Goal: Information Seeking & Learning: Learn about a topic

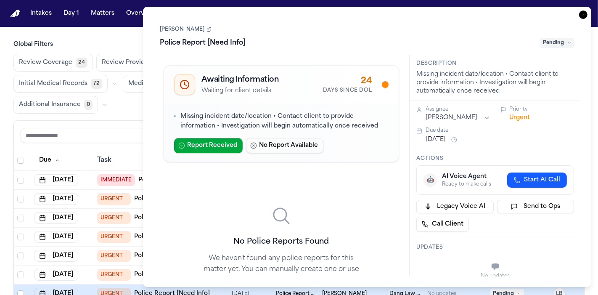
scroll to position [70, 0]
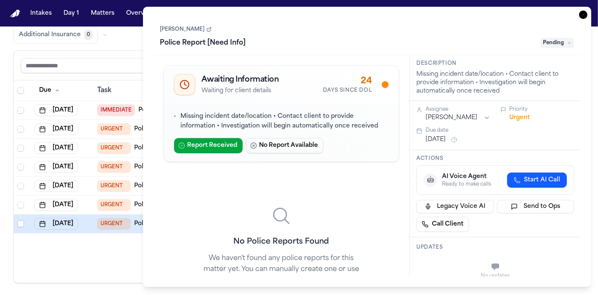
click at [584, 12] on icon "button" at bounding box center [583, 15] width 8 height 8
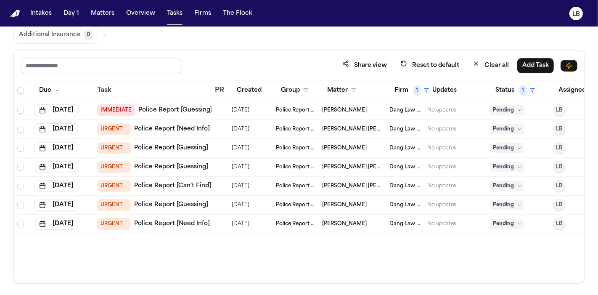
click at [222, 166] on div at bounding box center [220, 167] width 10 height 7
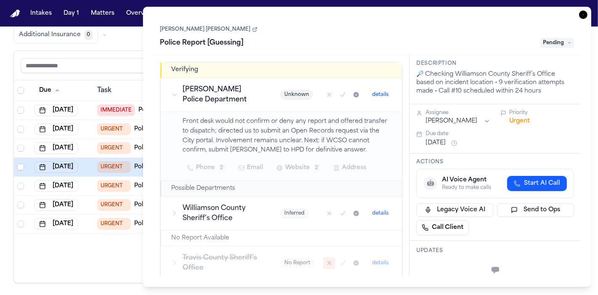
click at [195, 31] on link "Luis Miguel Trejo Cervantes" at bounding box center [208, 29] width 97 height 7
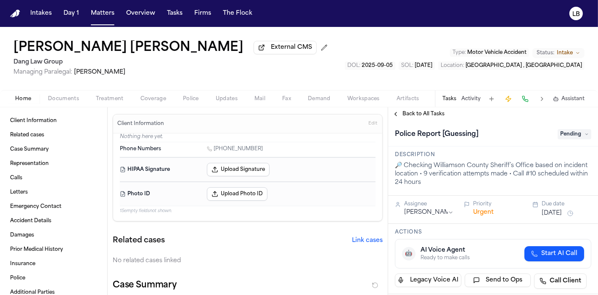
click at [70, 94] on button "Documents" at bounding box center [64, 99] width 48 height 10
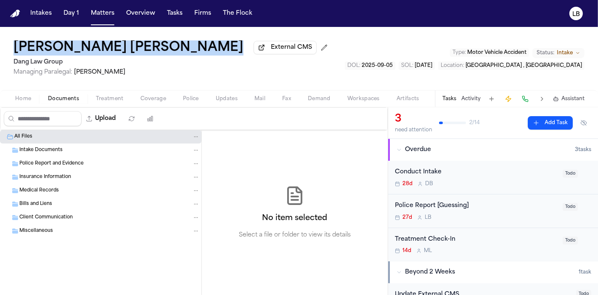
drag, startPoint x: 8, startPoint y: 47, endPoint x: 187, endPoint y: 49, distance: 178.3
click at [187, 49] on div "Luis Miguel Trejo Cervantes External CMS Dang Law Group Managing Paralegal: Jac…" at bounding box center [299, 58] width 598 height 63
copy h1 "[PERSON_NAME] [PERSON_NAME]"
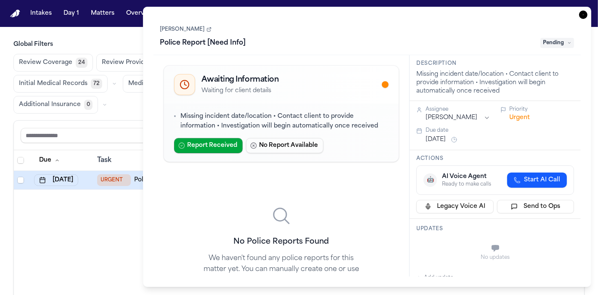
scroll to position [0, 26]
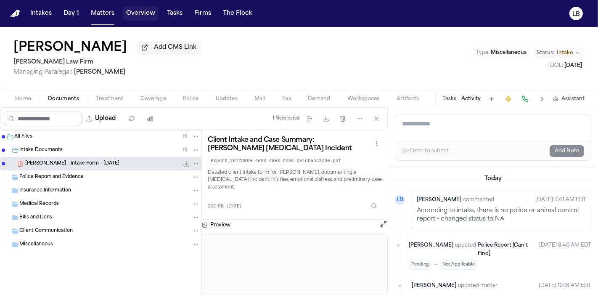
scroll to position [206, 0]
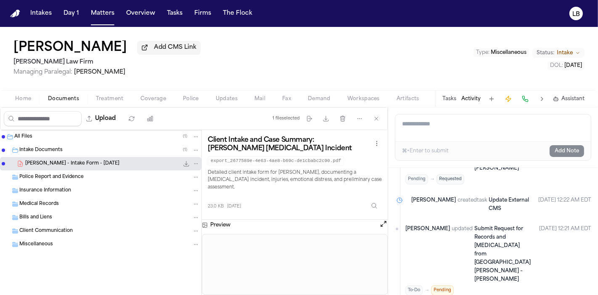
click at [172, 3] on nav "Intakes Day 1 Matters Overview Tasks Firms The Flock LB" at bounding box center [299, 13] width 598 height 27
click at [173, 11] on button "Tasks" at bounding box center [175, 13] width 22 height 15
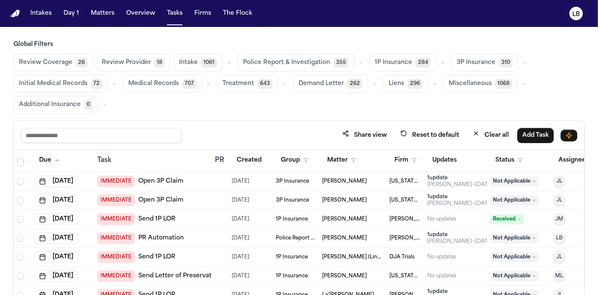
scroll to position [187, 0]
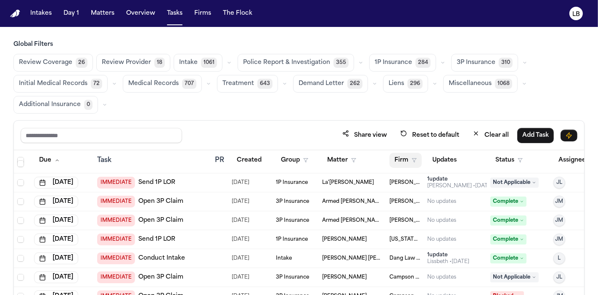
click at [402, 158] on button "Firm" at bounding box center [405, 160] width 32 height 15
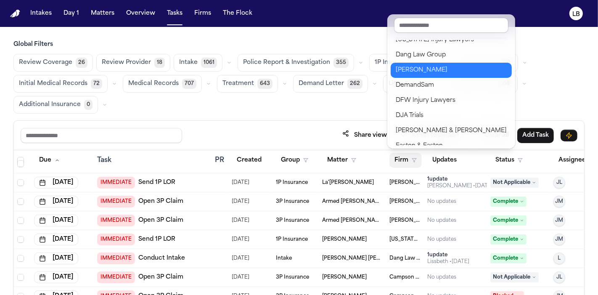
scroll to position [233, 0]
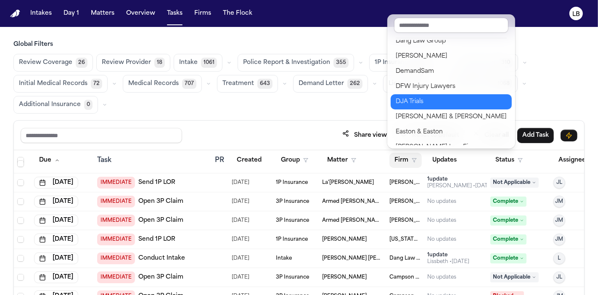
click at [439, 101] on div "DJA Trials" at bounding box center [451, 102] width 111 height 10
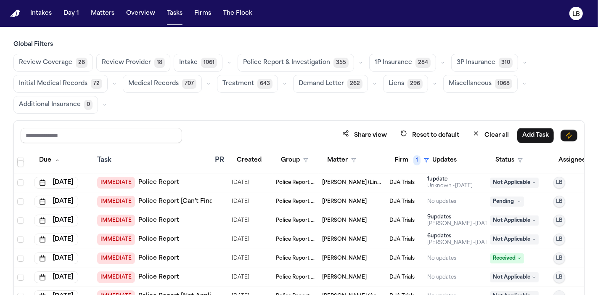
scroll to position [327, 0]
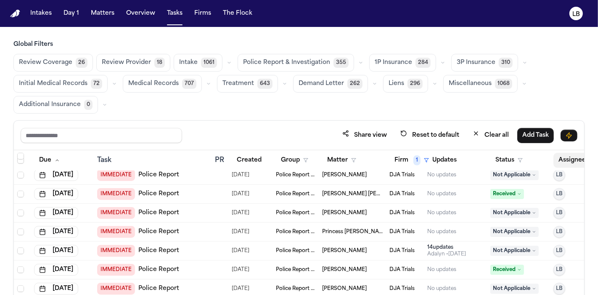
click at [565, 158] on button "Assignee" at bounding box center [576, 160] width 46 height 15
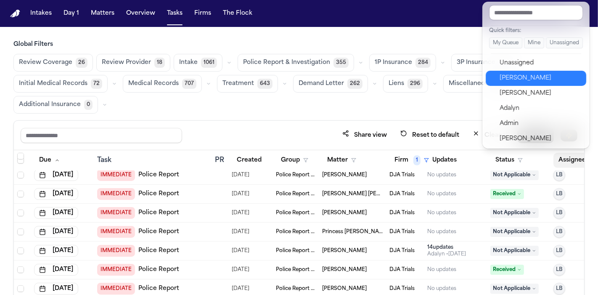
click at [550, 79] on div "[PERSON_NAME]" at bounding box center [541, 78] width 82 height 10
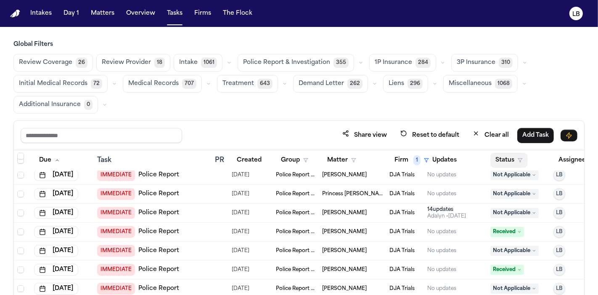
click at [507, 157] on button "Status" at bounding box center [508, 160] width 37 height 15
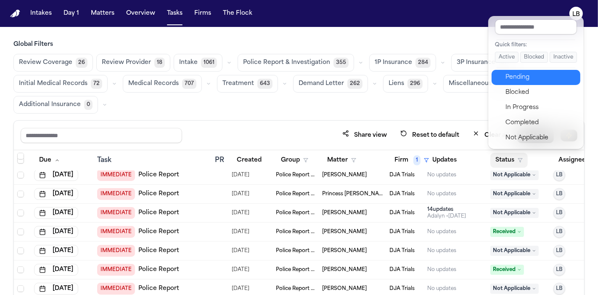
click at [527, 74] on div "Pending" at bounding box center [540, 77] width 70 height 10
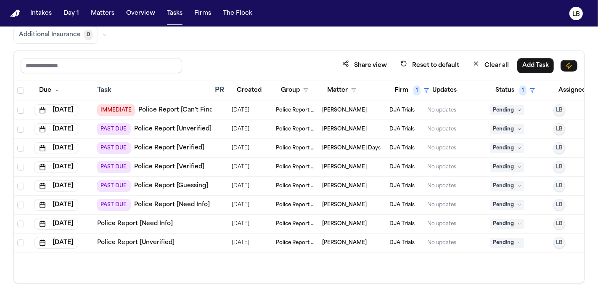
scroll to position [23, 0]
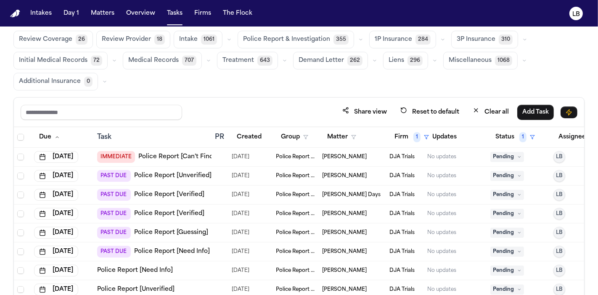
click at [262, 193] on div "09/29/2025" at bounding box center [250, 195] width 37 height 12
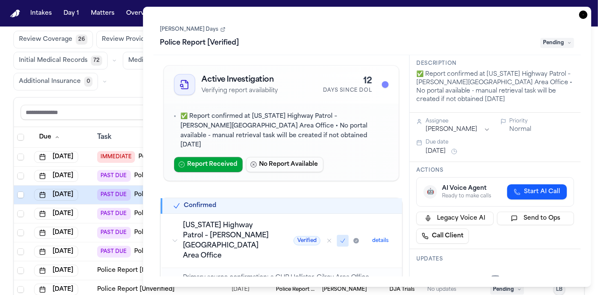
click at [175, 28] on link "Allan Days" at bounding box center [192, 29] width 65 height 7
click at [578, 14] on div "Task Details Allan Days Police Report [Verified] Pending Active Investigation V…" at bounding box center [367, 147] width 449 height 280
click at [580, 16] on icon "button" at bounding box center [583, 15] width 8 height 8
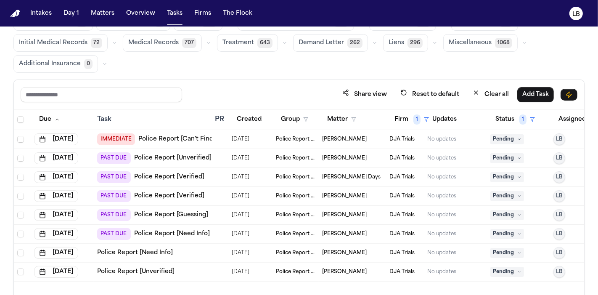
scroll to position [70, 0]
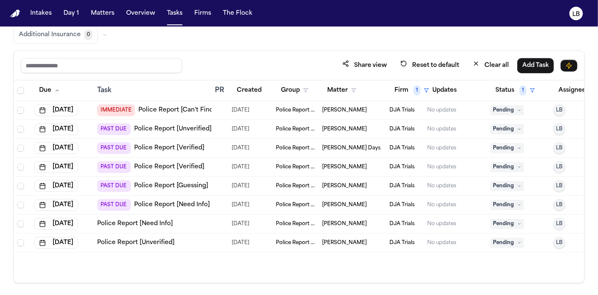
click at [293, 243] on span "Police Report & Investigation" at bounding box center [296, 242] width 40 height 7
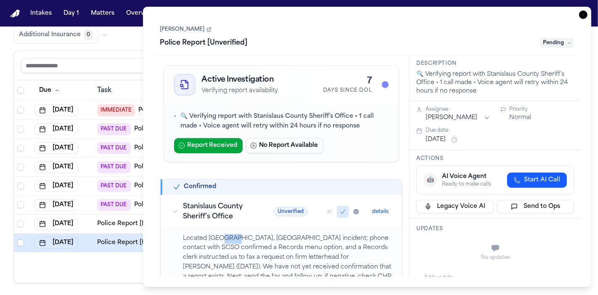
drag, startPoint x: 218, startPoint y: 235, endPoint x: 233, endPoint y: 233, distance: 15.3
click at [233, 234] on p "Located via Oakdale, CA incident; phone contact with SCSO confirmed a Records m…" at bounding box center [287, 263] width 209 height 58
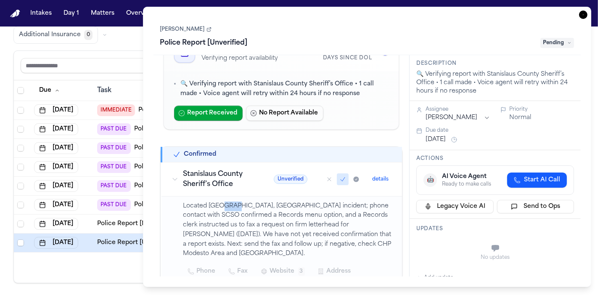
scroll to position [47, 0]
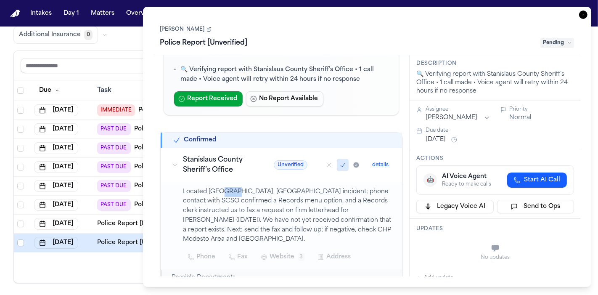
click at [192, 26] on link "Dashanna Frias" at bounding box center [185, 29] width 51 height 7
click at [583, 13] on icon "button" at bounding box center [583, 15] width 8 height 8
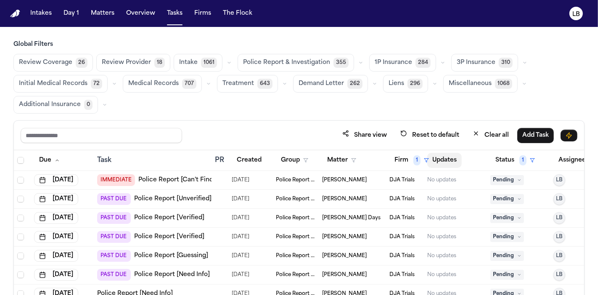
click at [430, 163] on button "Updates" at bounding box center [444, 160] width 34 height 15
click at [406, 161] on button "Firm 1" at bounding box center [411, 160] width 45 height 15
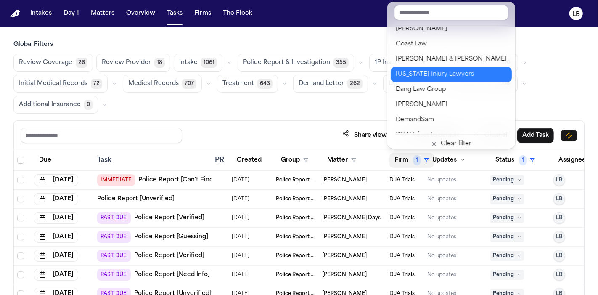
scroll to position [187, 0]
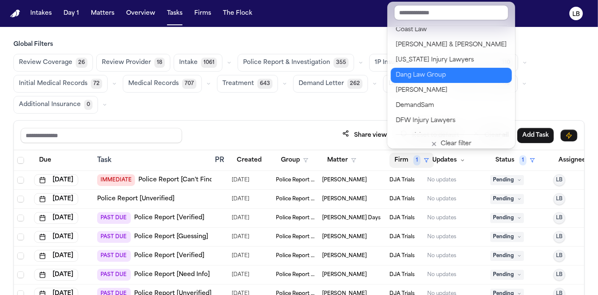
click at [442, 70] on div "Dang Law Group" at bounding box center [451, 75] width 111 height 10
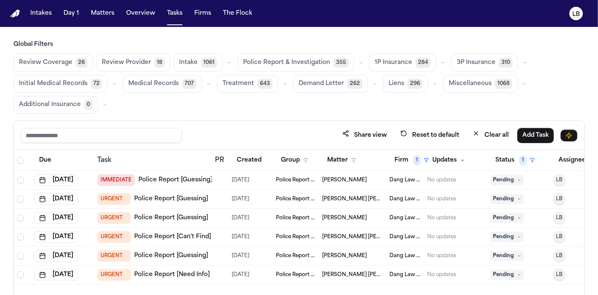
scroll to position [70, 0]
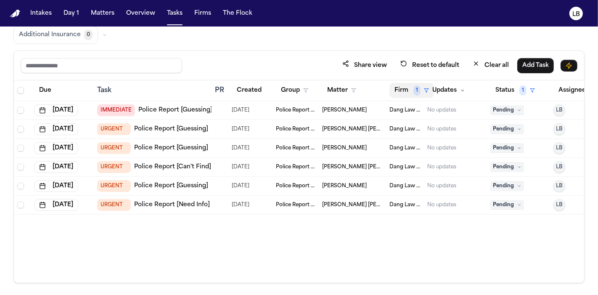
click at [415, 87] on span "1" at bounding box center [416, 90] width 7 height 10
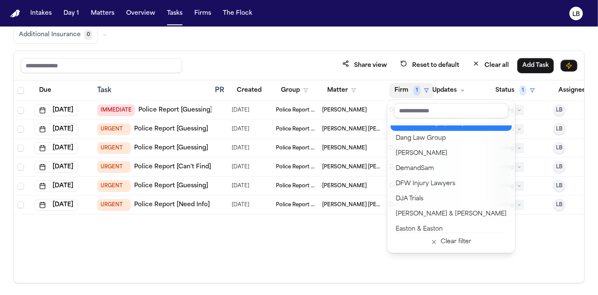
scroll to position [233, 0]
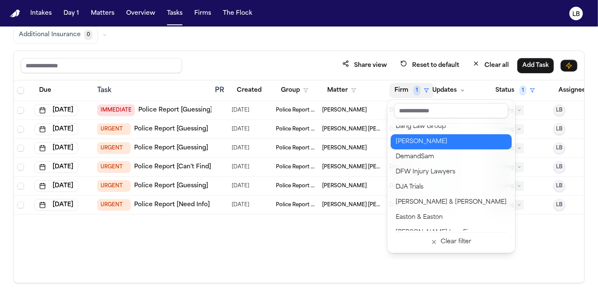
click at [438, 148] on button "David Lopez" at bounding box center [451, 141] width 121 height 15
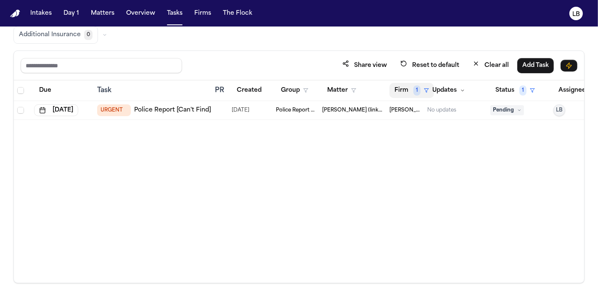
click at [404, 92] on button "Firm 1" at bounding box center [411, 90] width 45 height 15
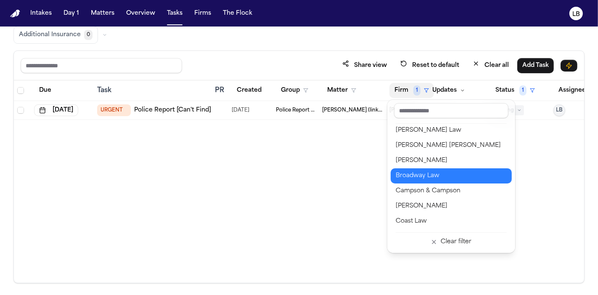
scroll to position [140, 0]
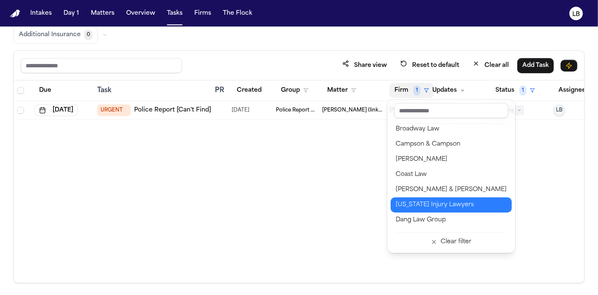
click at [467, 198] on button "Colorado Injury Lawyers" at bounding box center [451, 204] width 121 height 15
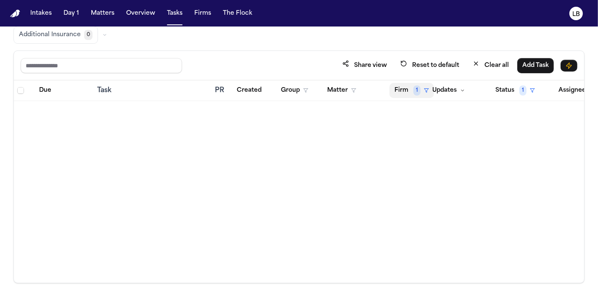
click at [418, 92] on span "1" at bounding box center [416, 90] width 7 height 10
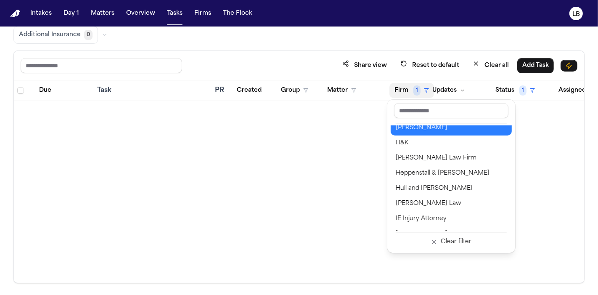
scroll to position [420, 0]
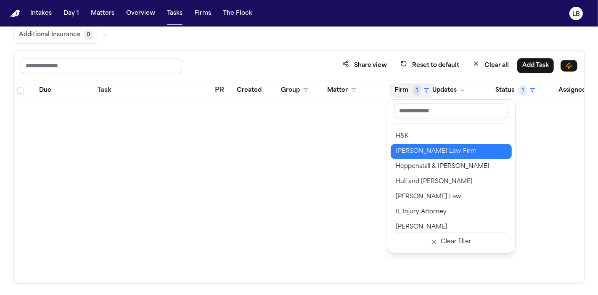
click at [457, 154] on div "Hecht Law Firm" at bounding box center [451, 151] width 111 height 10
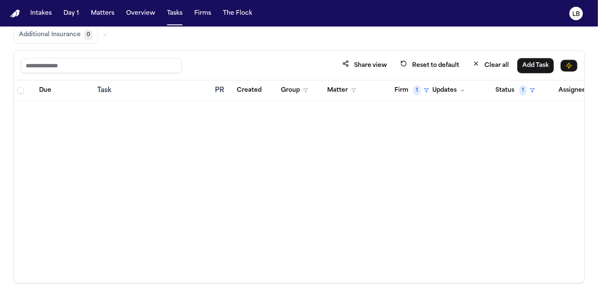
scroll to position [23, 0]
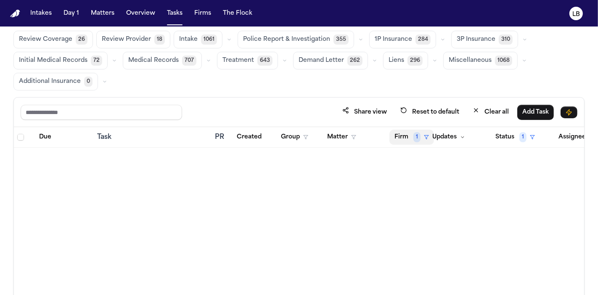
click at [423, 140] on button "Firm 1" at bounding box center [411, 137] width 45 height 15
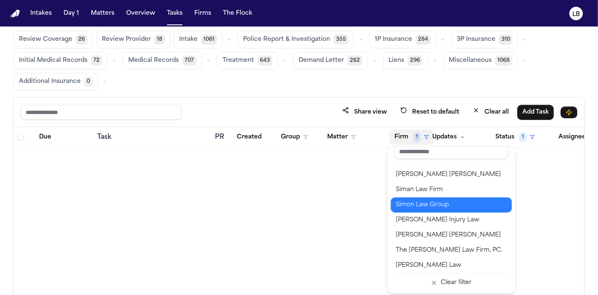
scroll to position [967, 0]
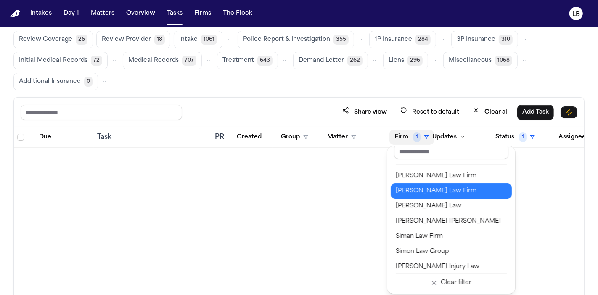
click at [444, 196] on button "[PERSON_NAME] Law Firm" at bounding box center [451, 190] width 121 height 15
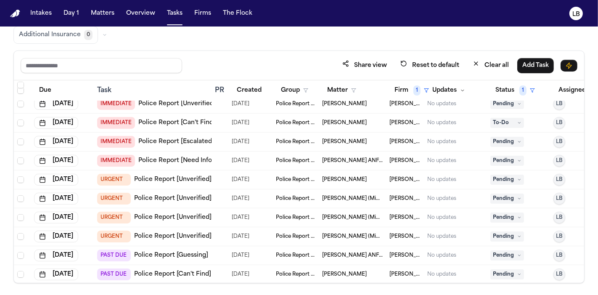
scroll to position [90, 0]
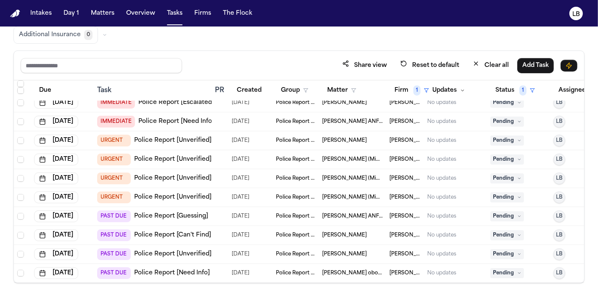
click at [221, 232] on div at bounding box center [218, 235] width 7 height 7
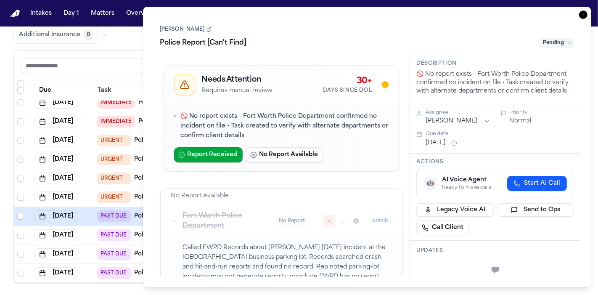
click at [187, 42] on h1 "Police Report [Can't Find]" at bounding box center [203, 42] width 93 height 13
click at [190, 32] on link "EDNA JACKSON" at bounding box center [185, 29] width 51 height 7
click at [584, 13] on icon "button" at bounding box center [583, 15] width 8 height 8
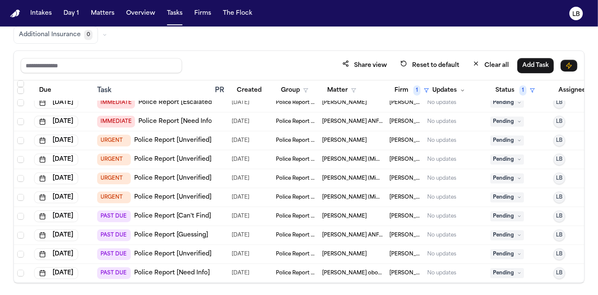
click at [506, 211] on span "Pending" at bounding box center [507, 216] width 34 height 10
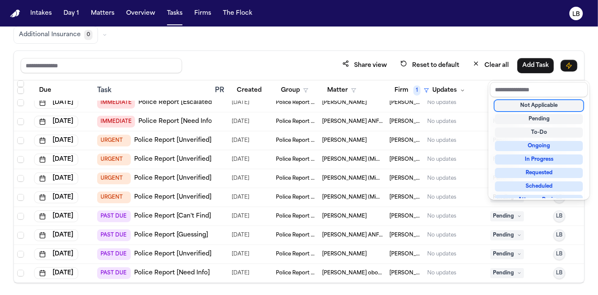
click at [548, 102] on div "Not Applicable" at bounding box center [539, 105] width 88 height 10
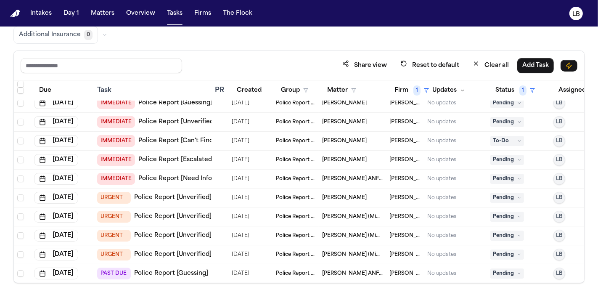
scroll to position [71, 0]
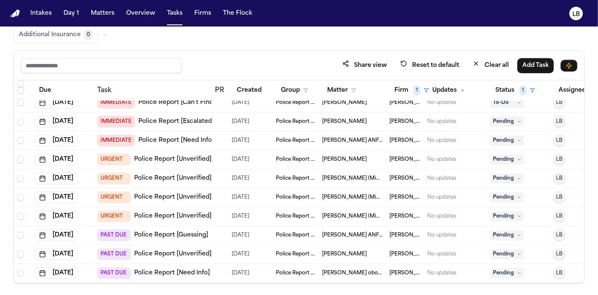
click at [194, 269] on link "Police Report [Need Info]" at bounding box center [172, 273] width 76 height 8
click at [331, 194] on span "Camren Jones (Minor of Christopher Jones)" at bounding box center [352, 197] width 61 height 7
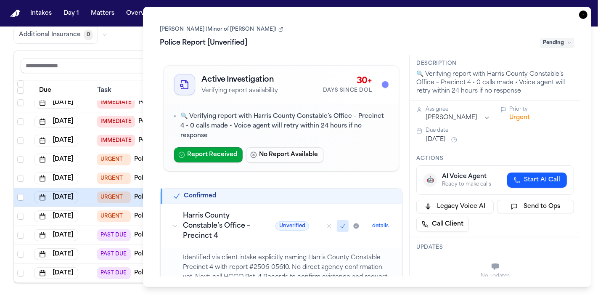
click at [586, 16] on icon "button" at bounding box center [583, 15] width 8 height 8
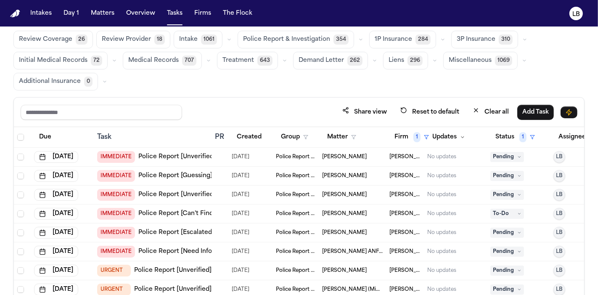
scroll to position [47, 0]
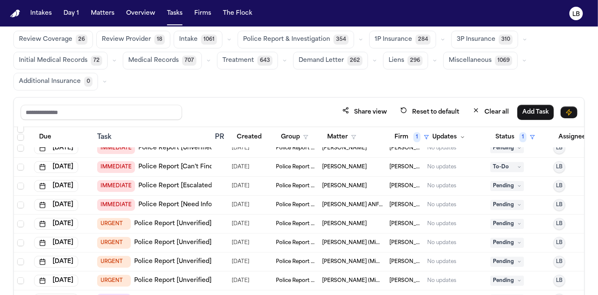
click at [341, 182] on span "[PERSON_NAME]" at bounding box center [344, 185] width 45 height 7
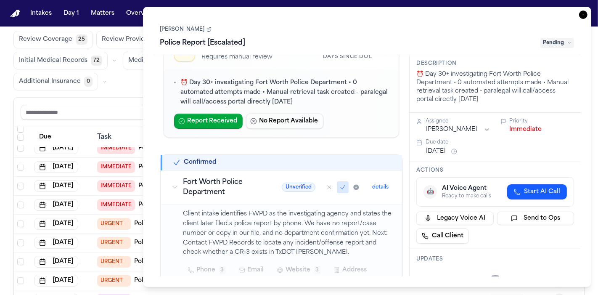
scroll to position [47, 0]
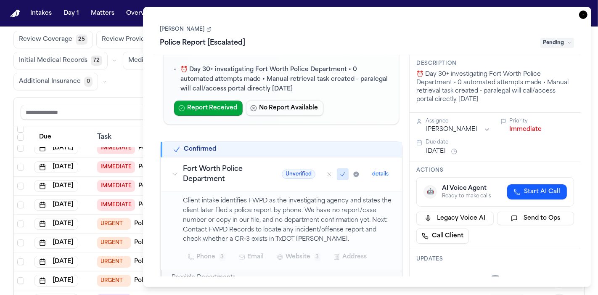
click at [195, 33] on div "Kimberly Agee Police Report [Escalated] Pending" at bounding box center [367, 37] width 414 height 26
click at [196, 28] on link "[PERSON_NAME]" at bounding box center [185, 29] width 51 height 7
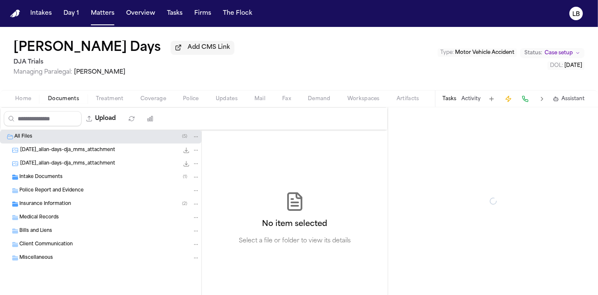
click at [78, 97] on button "Documents" at bounding box center [64, 99] width 48 height 10
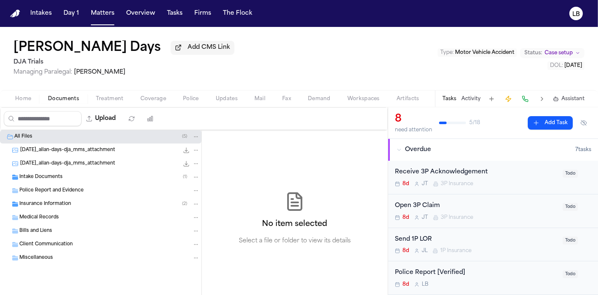
click at [68, 173] on div "Intake Documents ( 1 )" at bounding box center [109, 177] width 180 height 8
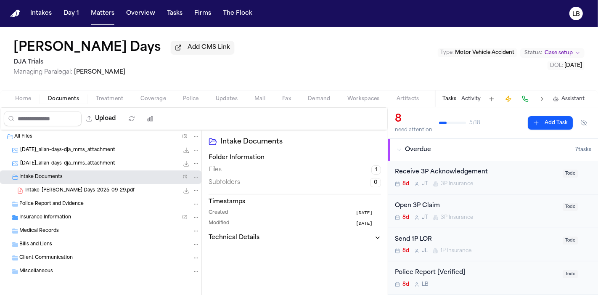
click at [74, 182] on div "Intake Documents ( 1 )" at bounding box center [100, 176] width 201 height 13
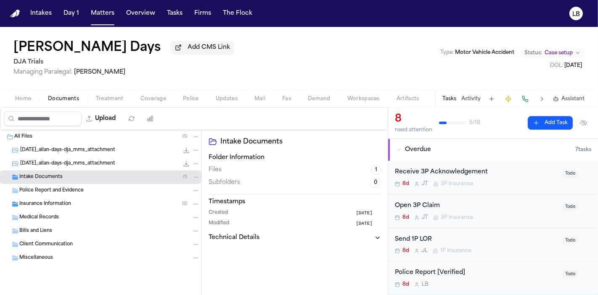
click at [73, 177] on div "Intake Documents ( 1 )" at bounding box center [109, 177] width 180 height 8
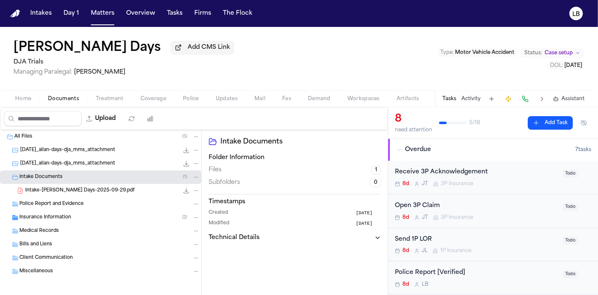
click at [74, 184] on div "Intake-Allan Days-2025-09-29.pdf 235.5 KB • PDF" at bounding box center [100, 190] width 201 height 13
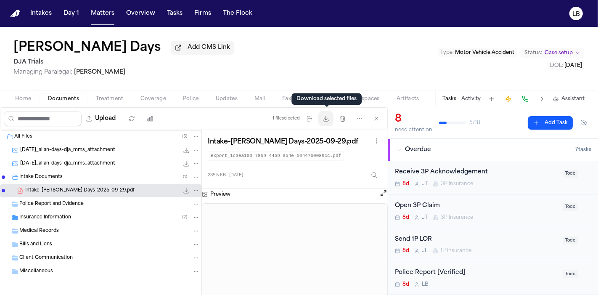
click at [326, 125] on button "Download files" at bounding box center [325, 118] width 15 height 15
click at [203, 101] on button "Police" at bounding box center [190, 99] width 33 height 10
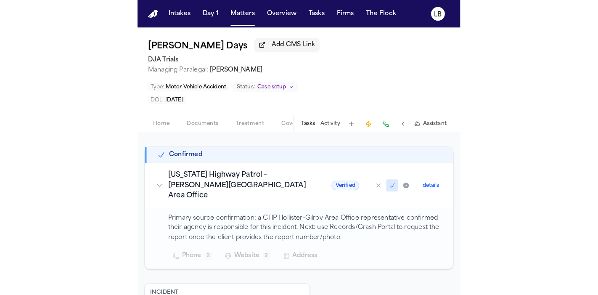
scroll to position [159, 0]
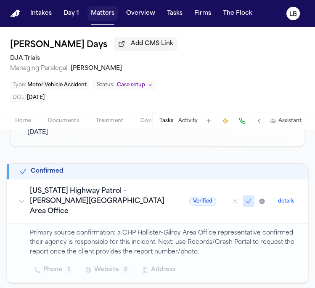
drag, startPoint x: 96, startPoint y: 15, endPoint x: 114, endPoint y: 3, distance: 21.6
click at [96, 14] on button "Matters" at bounding box center [102, 13] width 30 height 15
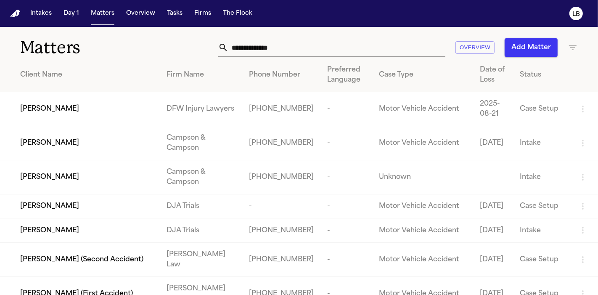
click at [305, 46] on input "text" at bounding box center [336, 47] width 217 height 19
click at [111, 13] on button "Matters" at bounding box center [102, 13] width 30 height 15
click at [112, 14] on button "Matters" at bounding box center [102, 13] width 30 height 15
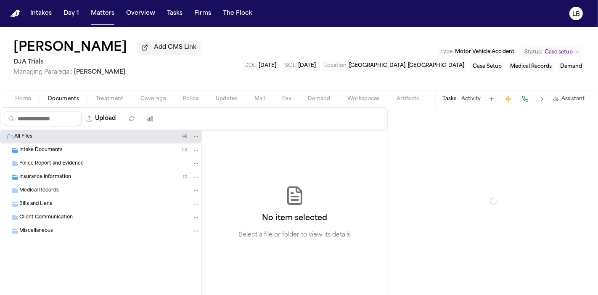
click at [72, 100] on span "Documents" at bounding box center [63, 98] width 31 height 7
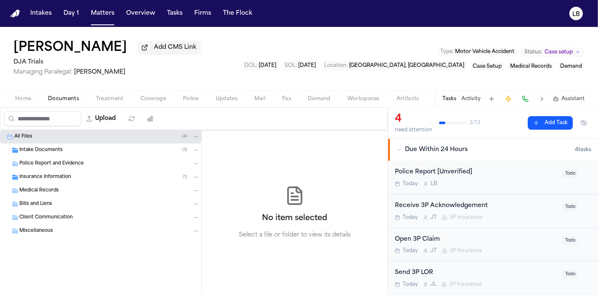
click at [72, 152] on div "Intake Documents ( 3 )" at bounding box center [109, 150] width 180 height 8
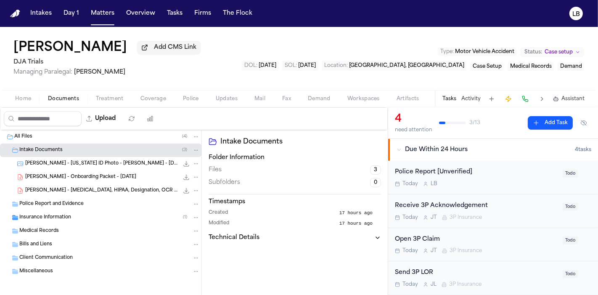
click at [119, 180] on div "D. Frias - Onboarding Packet - 10.6.25 1.6 MB • PDF" at bounding box center [112, 177] width 174 height 8
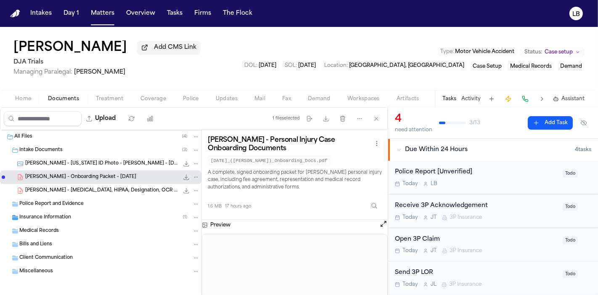
click at [73, 98] on span "Documents" at bounding box center [63, 98] width 31 height 7
click at [34, 99] on button "Home" at bounding box center [23, 99] width 33 height 10
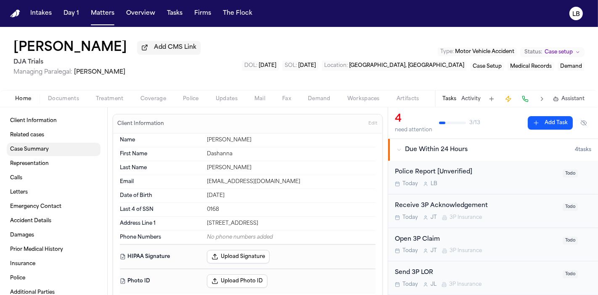
click at [54, 151] on link "Case Summary" at bounding box center [54, 149] width 94 height 13
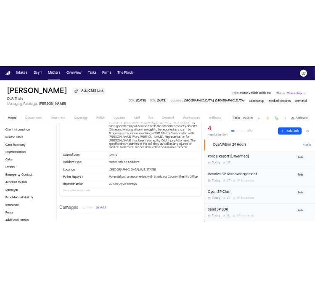
scroll to position [760, 0]
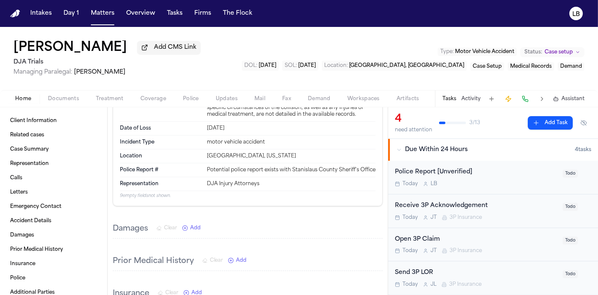
click at [221, 153] on div "Oakdale, California" at bounding box center [291, 156] width 169 height 7
copy div "Oakdale, California"
click at [177, 15] on button "Tasks" at bounding box center [175, 13] width 22 height 15
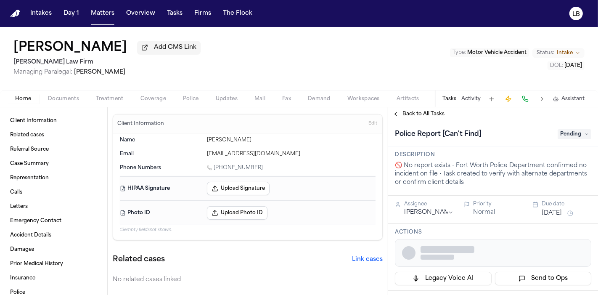
click at [69, 104] on div "Home Documents Treatment Coverage Police Updates Mail Fax Demand Workspaces Art…" at bounding box center [299, 98] width 598 height 17
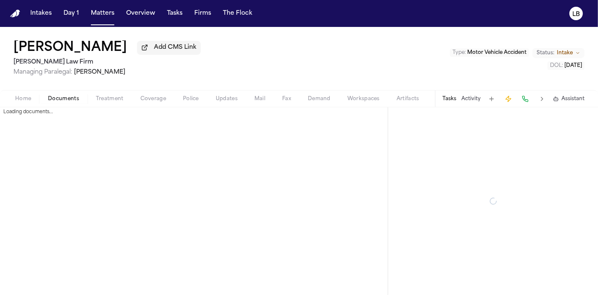
click at [69, 101] on span "Documents" at bounding box center [63, 98] width 31 height 7
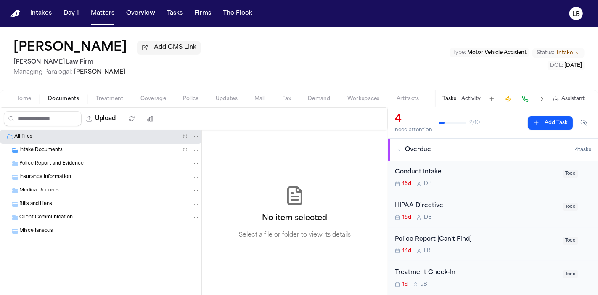
click at [56, 151] on span "Intake Documents" at bounding box center [40, 150] width 43 height 7
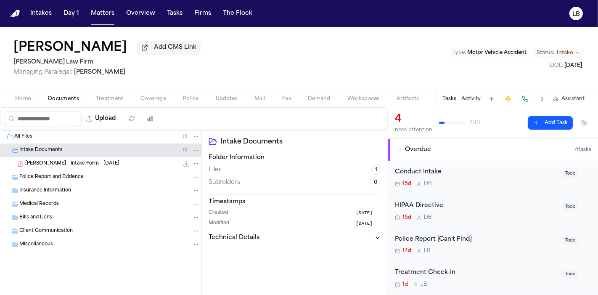
click at [59, 165] on span "[PERSON_NAME] - Intake Form - [DATE]" at bounding box center [72, 163] width 94 height 7
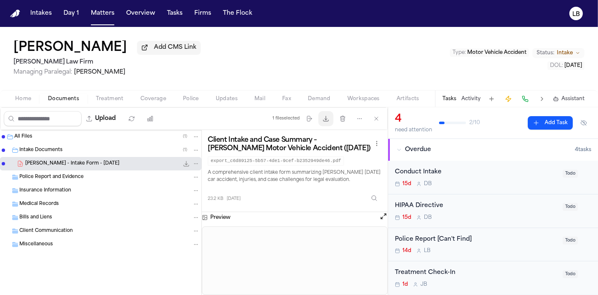
click at [326, 122] on button "Download files" at bounding box center [325, 118] width 15 height 15
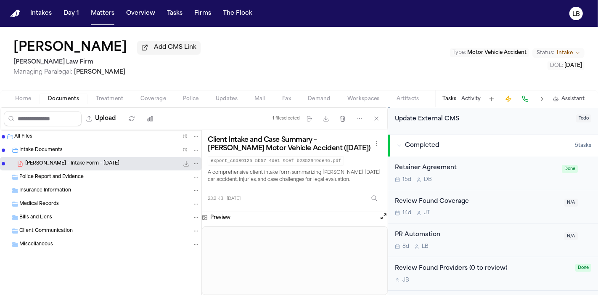
scroll to position [246, 0]
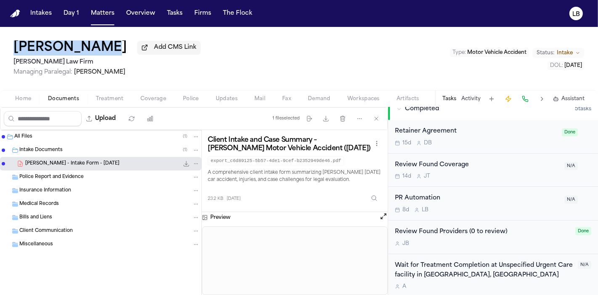
drag, startPoint x: 120, startPoint y: 49, endPoint x: 49, endPoint y: 39, distance: 71.8
click at [5, 38] on div "[PERSON_NAME] Add CMS Link [PERSON_NAME] Law Firm Managing Paralegal: [PERSON_N…" at bounding box center [299, 58] width 598 height 63
copy h1 "[PERSON_NAME]"
click at [0, 82] on div "[PERSON_NAME] Add CMS Link [PERSON_NAME] Law Firm Managing Paralegal: [PERSON_N…" at bounding box center [299, 58] width 598 height 63
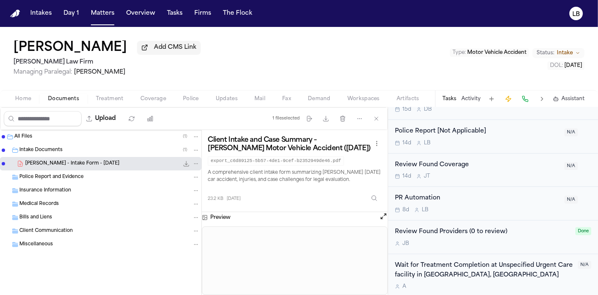
drag, startPoint x: 104, startPoint y: 11, endPoint x: 387, endPoint y: 4, distance: 282.6
click at [104, 11] on button "Matters" at bounding box center [102, 13] width 30 height 15
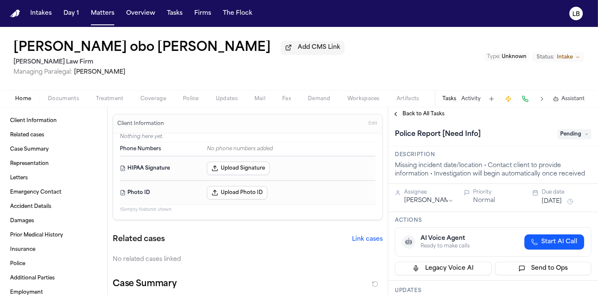
click at [80, 97] on button "Documents" at bounding box center [64, 99] width 48 height 10
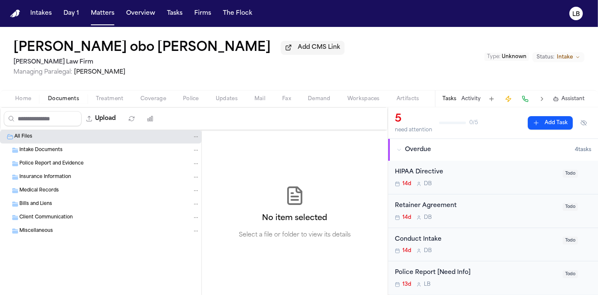
click at [37, 97] on button "Home" at bounding box center [23, 99] width 33 height 10
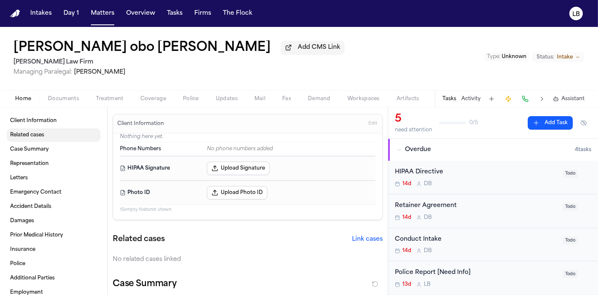
click at [34, 135] on span "Related cases" at bounding box center [27, 135] width 34 height 7
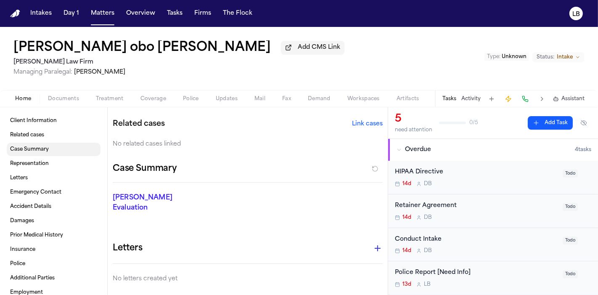
click at [37, 147] on span "Case Summary" at bounding box center [29, 149] width 39 height 7
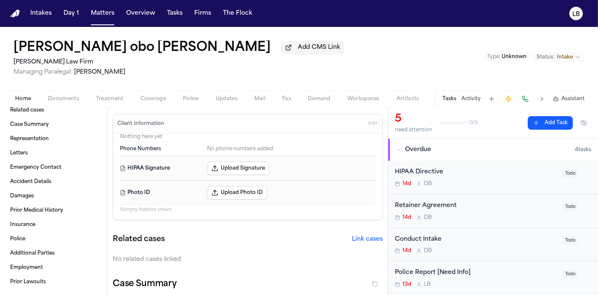
click at [581, 42] on div "[PERSON_NAME] obo [PERSON_NAME] Add CMS Link [PERSON_NAME] Law Firm Managing Pa…" at bounding box center [299, 58] width 598 height 63
click at [77, 100] on span "Documents" at bounding box center [63, 98] width 31 height 7
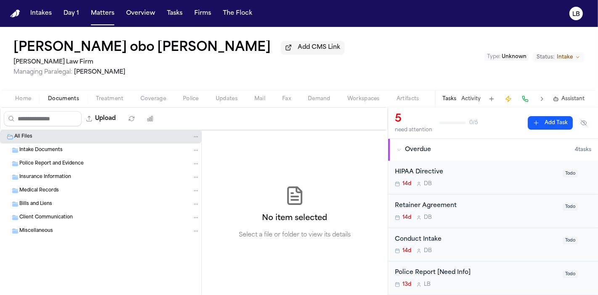
click at [47, 151] on span "Intake Documents" at bounding box center [40, 150] width 43 height 7
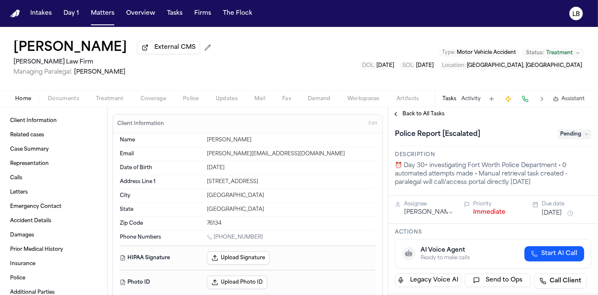
click at [63, 95] on span "Documents" at bounding box center [63, 98] width 31 height 7
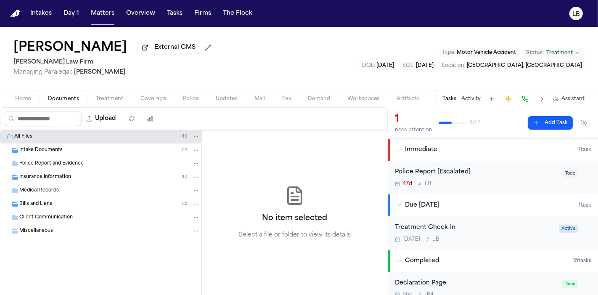
click at [78, 148] on div "Intake Documents ( 2 )" at bounding box center [109, 150] width 180 height 8
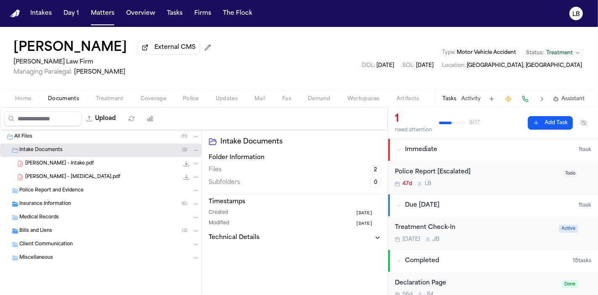
scroll to position [93, 0]
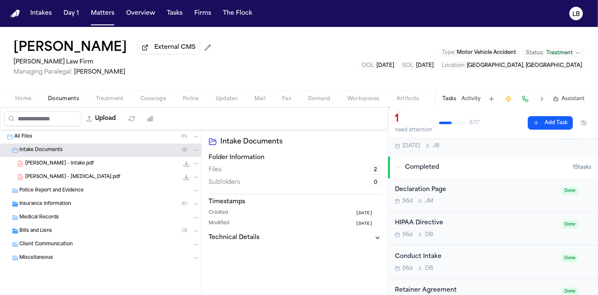
click at [475, 95] on button "Activity" at bounding box center [470, 98] width 19 height 7
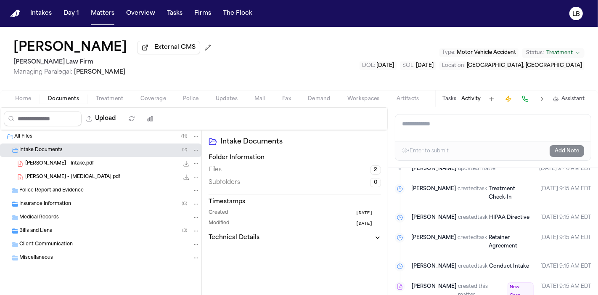
scroll to position [1213, 0]
